Goal: Find contact information: Find contact information

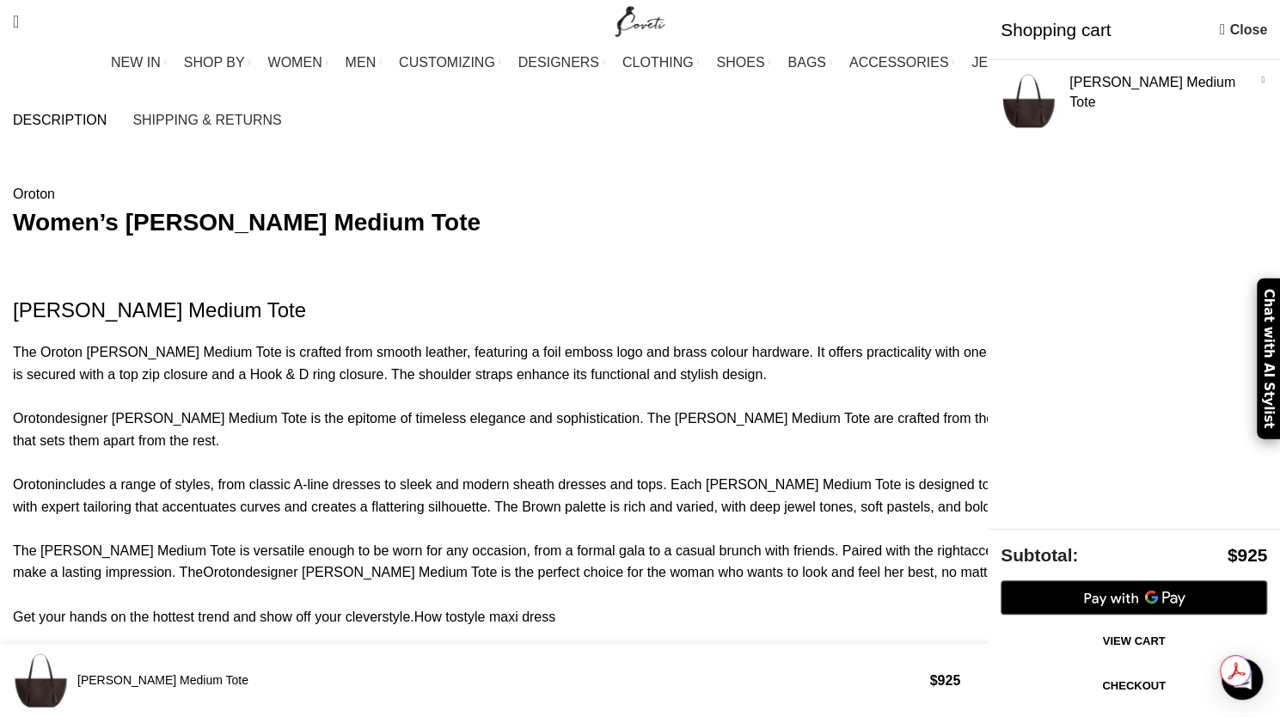
scroll to position [0, 1810]
click at [1230, 27] on link "Close" at bounding box center [1243, 29] width 47 height 21
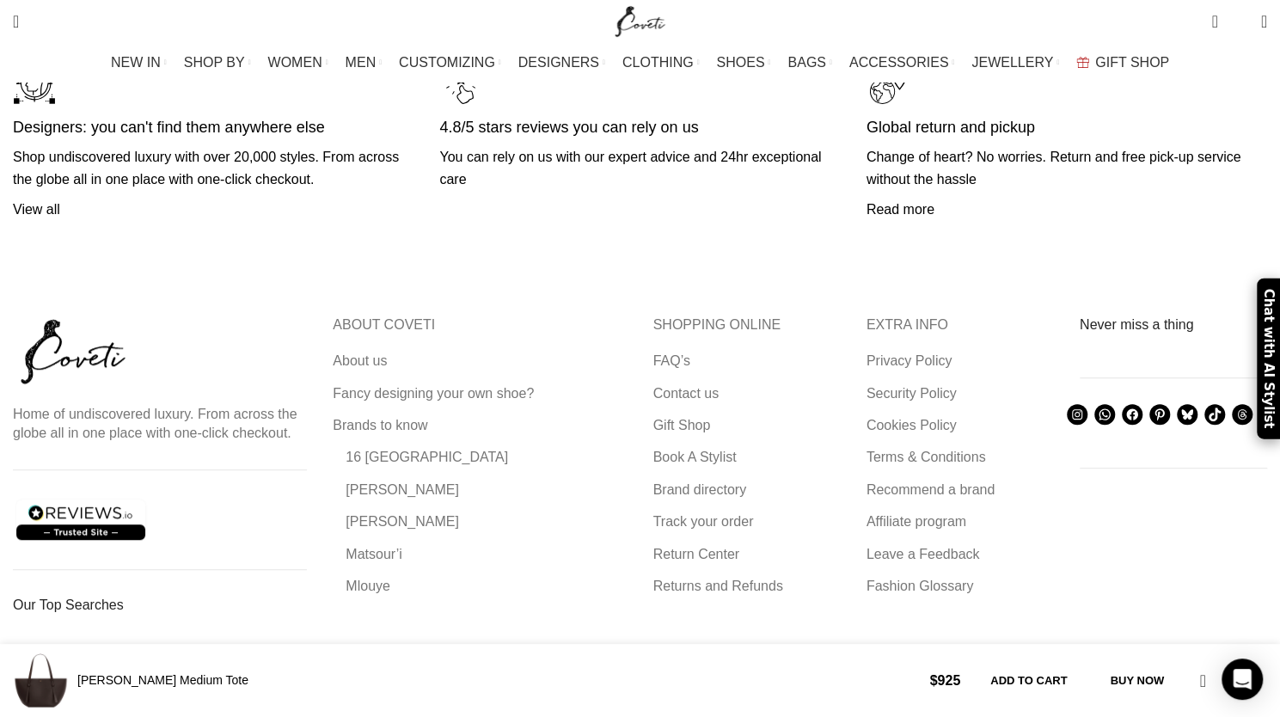
scroll to position [0, 2714]
click at [676, 384] on link "Contact us" at bounding box center [686, 393] width 67 height 19
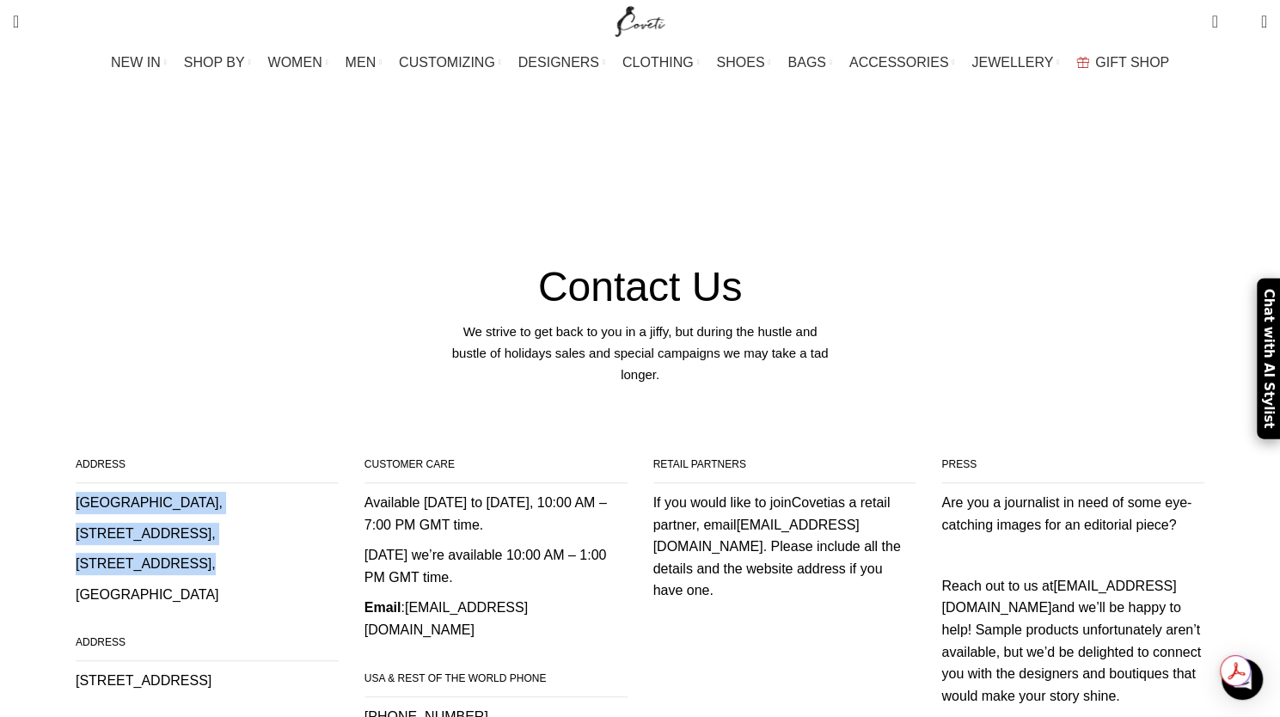
drag, startPoint x: 181, startPoint y: 394, endPoint x: 290, endPoint y: 457, distance: 126.4
click at [290, 492] on div "Crown House, 27 Old Gloucester Street, London, WC1N 3AX, United Kingdom" at bounding box center [207, 548] width 263 height 113
copy div "Crown House, 27 Old Gloucester Street, London, WC1N 3AX,"
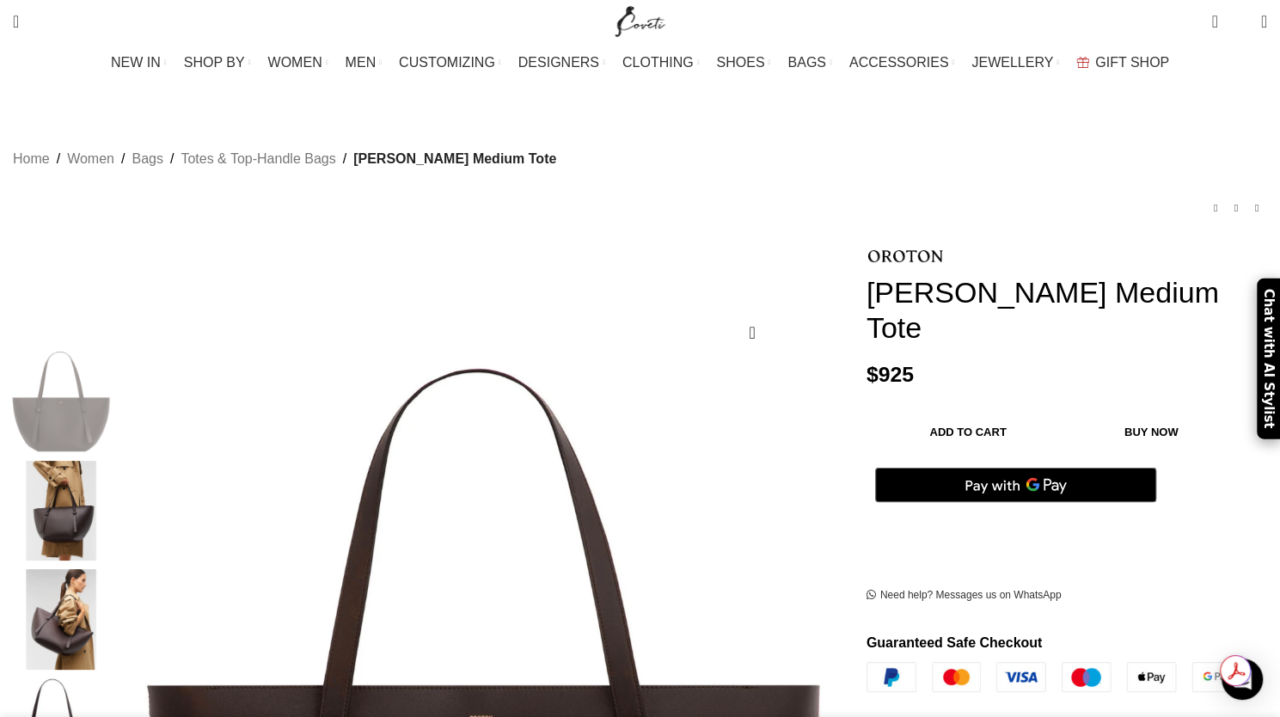
scroll to position [0, 2714]
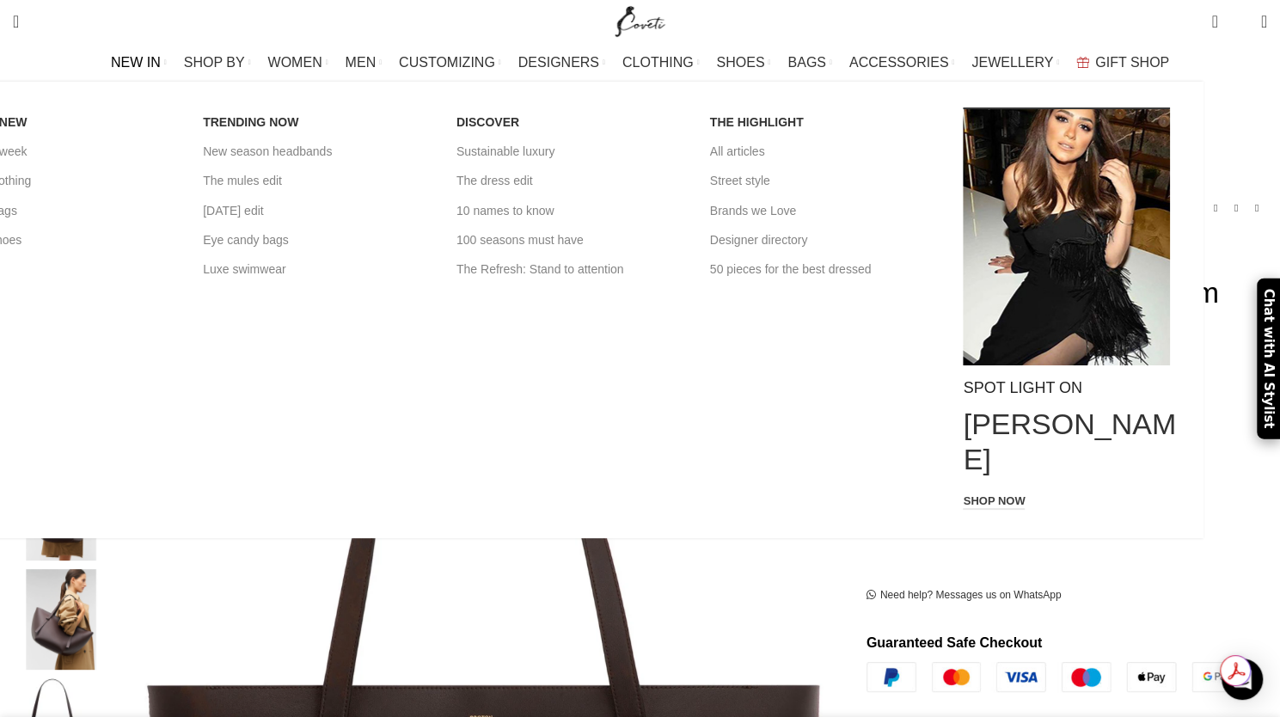
click at [161, 58] on span "NEW IN" at bounding box center [136, 62] width 50 height 16
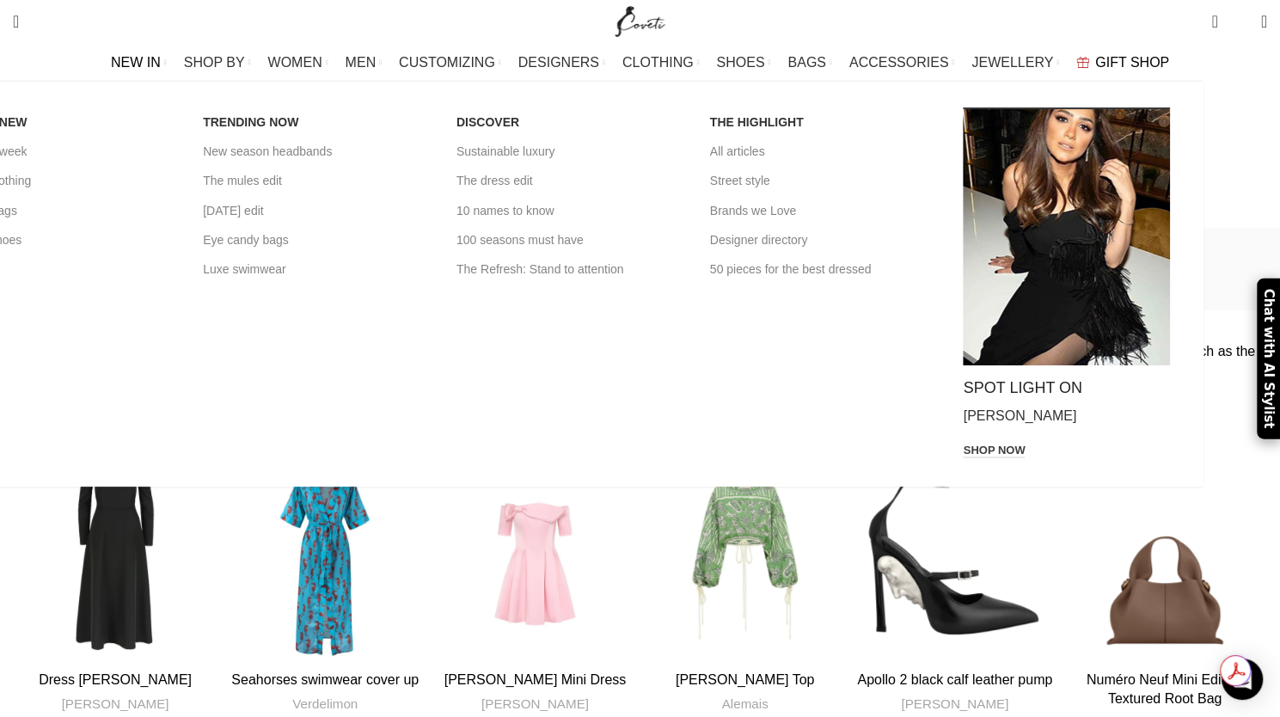
click at [161, 61] on span "NEW IN" at bounding box center [136, 62] width 50 height 16
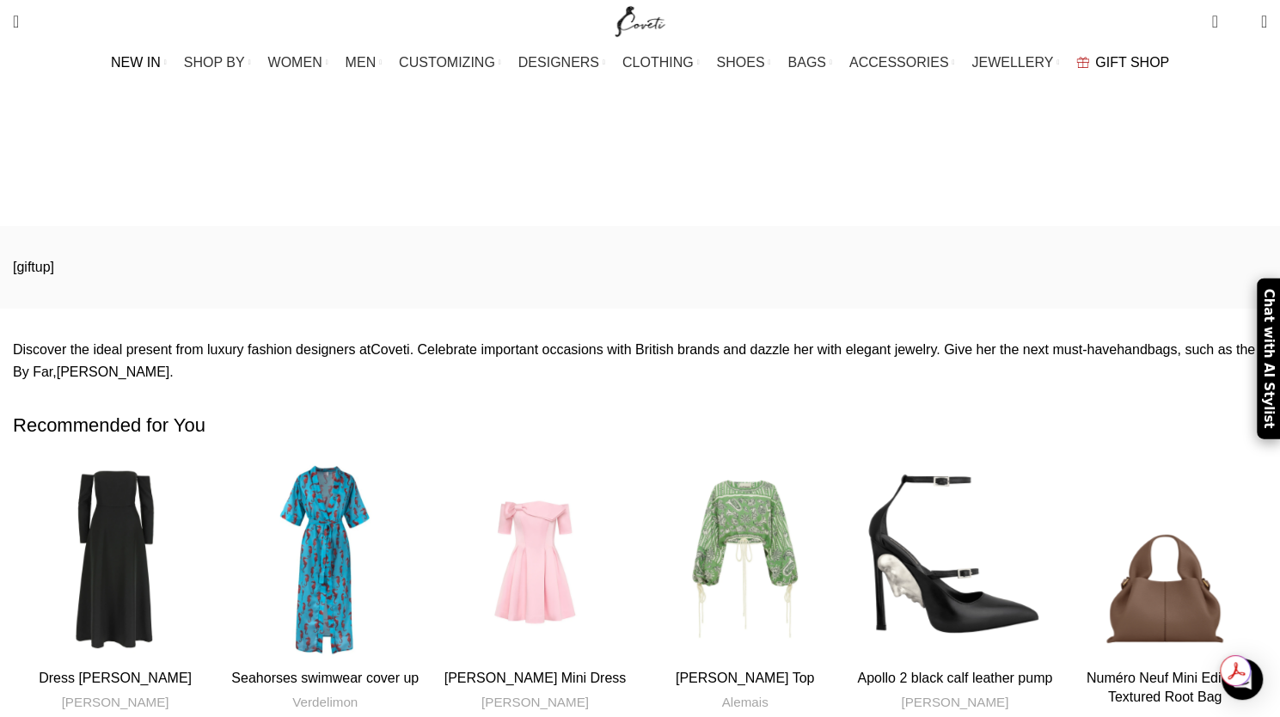
click at [161, 60] on span "NEW IN" at bounding box center [136, 62] width 50 height 16
click at [245, 65] on span "SHOP BY" at bounding box center [214, 62] width 61 height 16
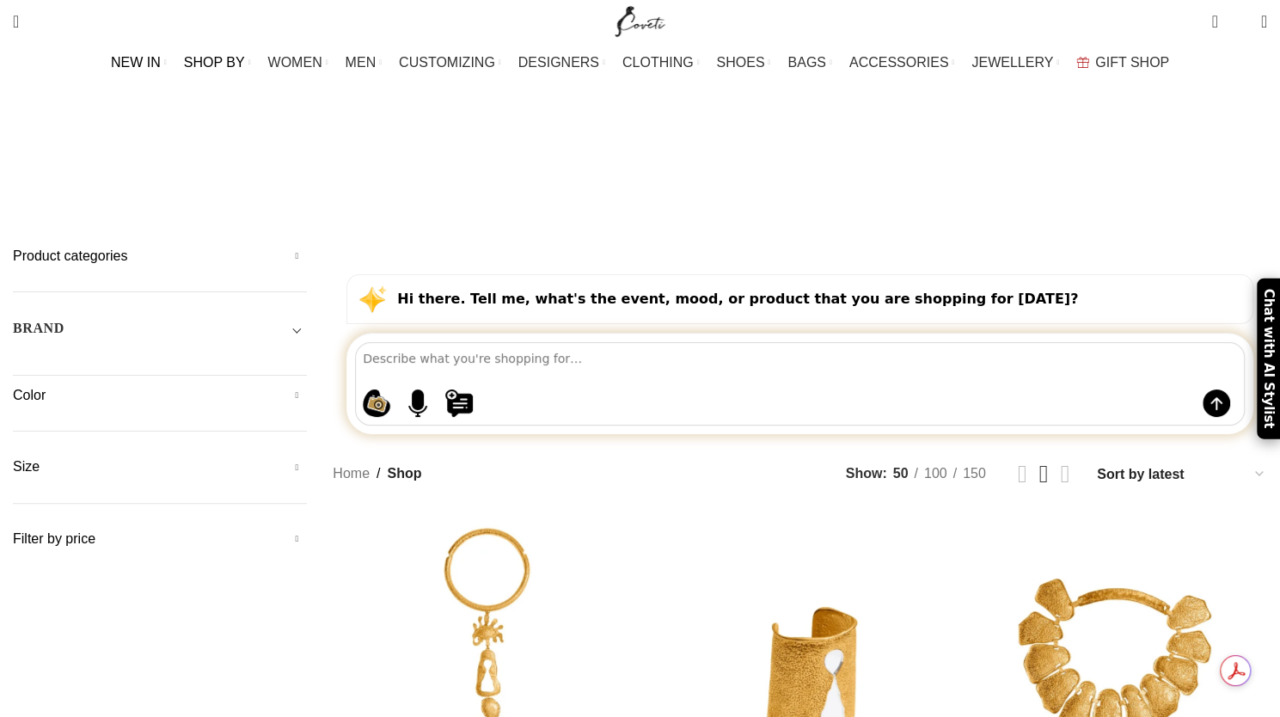
click at [161, 59] on span "NEW IN" at bounding box center [136, 62] width 50 height 16
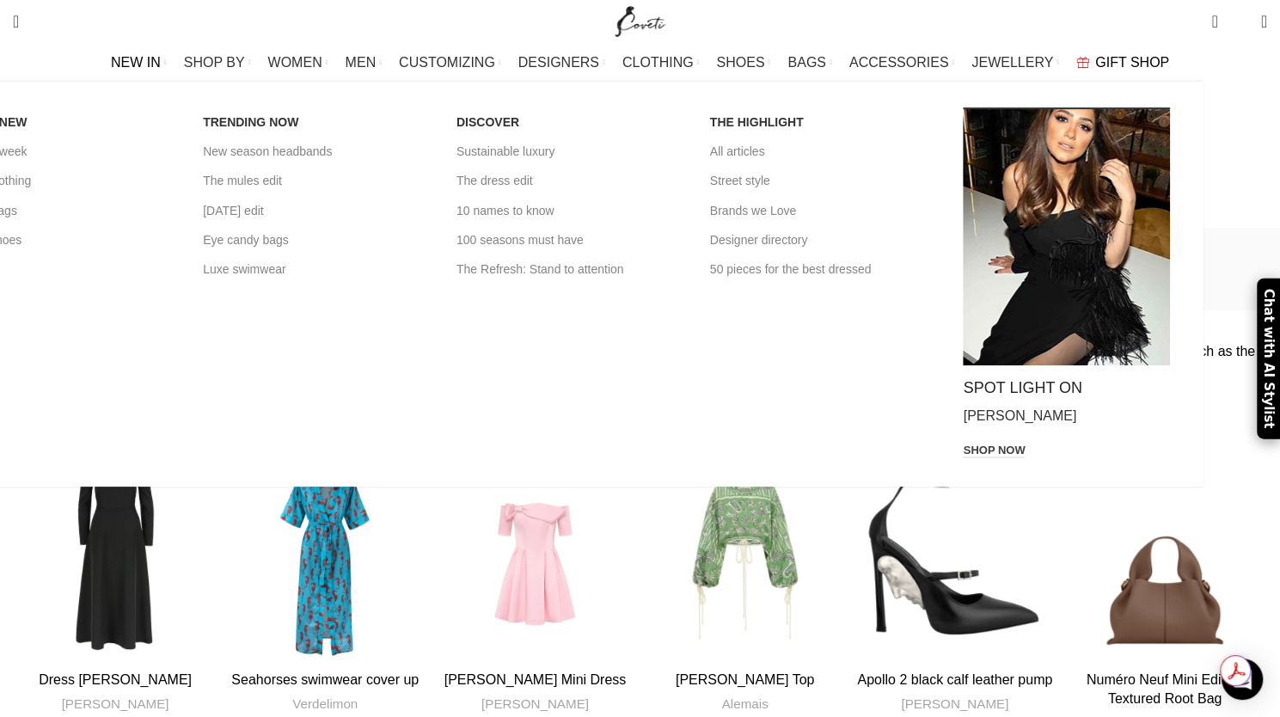
click at [161, 65] on span "NEW IN" at bounding box center [136, 62] width 50 height 16
